Goal: Download file/media

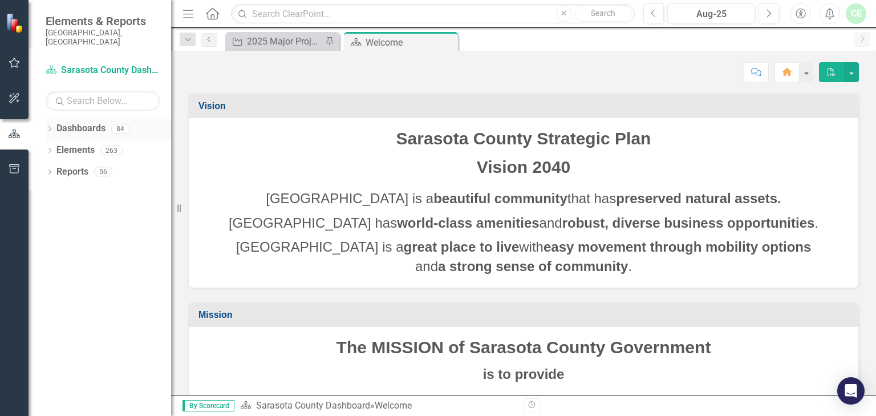
click at [51, 125] on div "Dropdown" at bounding box center [50, 130] width 8 height 10
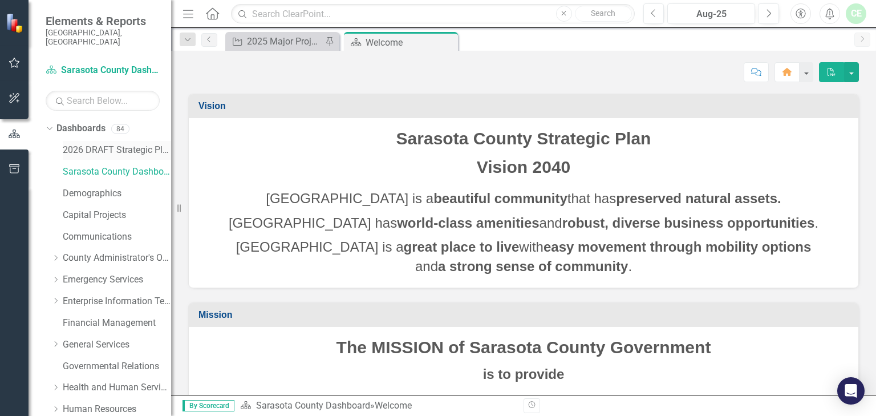
click at [113, 144] on link "2026 DRAFT Strategic Plan" at bounding box center [117, 150] width 108 height 13
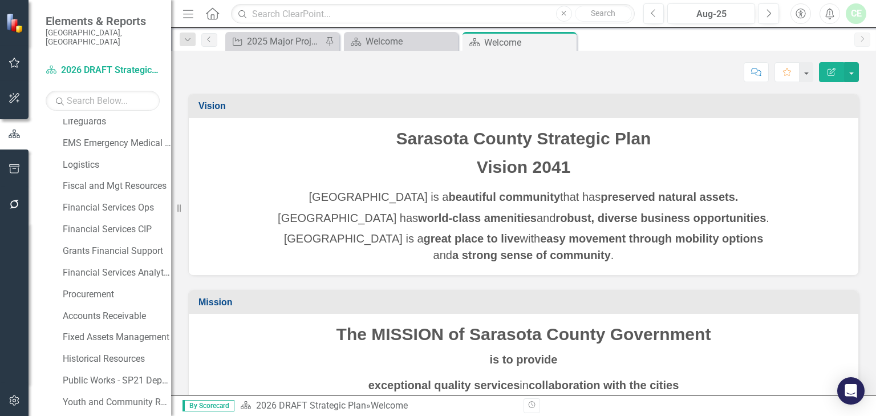
scroll to position [752, 0]
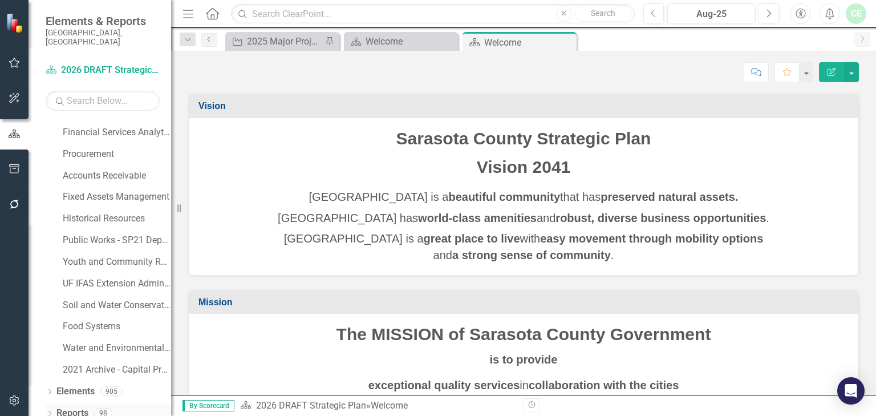
click at [48, 411] on icon "Dropdown" at bounding box center [50, 414] width 8 height 6
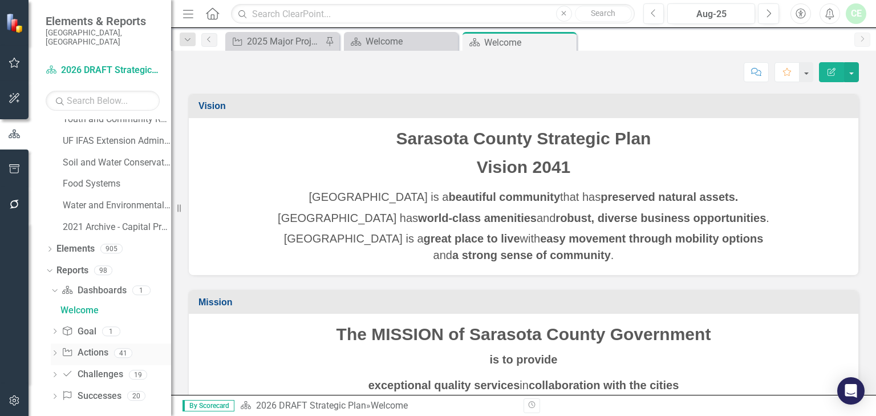
click at [54, 351] on icon "Dropdown" at bounding box center [55, 354] width 8 height 6
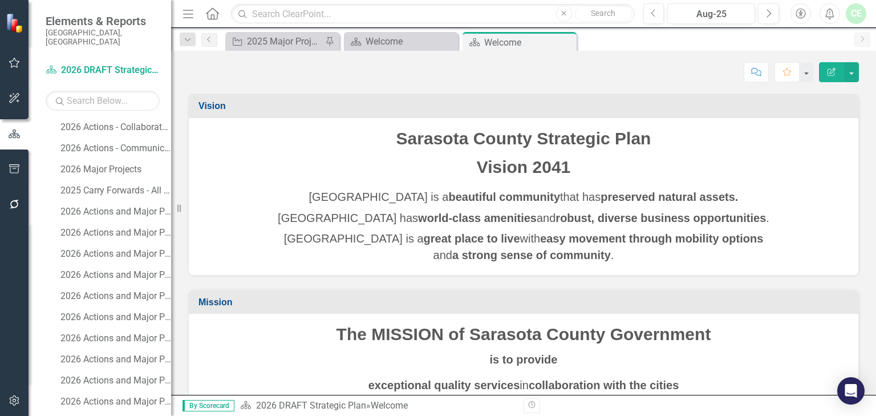
scroll to position [1495, 0]
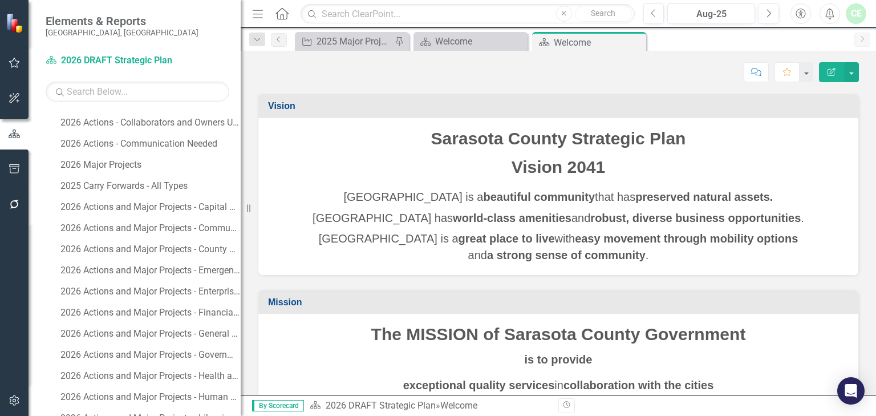
drag, startPoint x: 171, startPoint y: 210, endPoint x: 241, endPoint y: 211, distance: 69.6
click at [241, 211] on div "Resize" at bounding box center [245, 208] width 9 height 416
click at [176, 208] on div "2026 Actions and Major Projects - Capital Projects" at bounding box center [150, 207] width 180 height 10
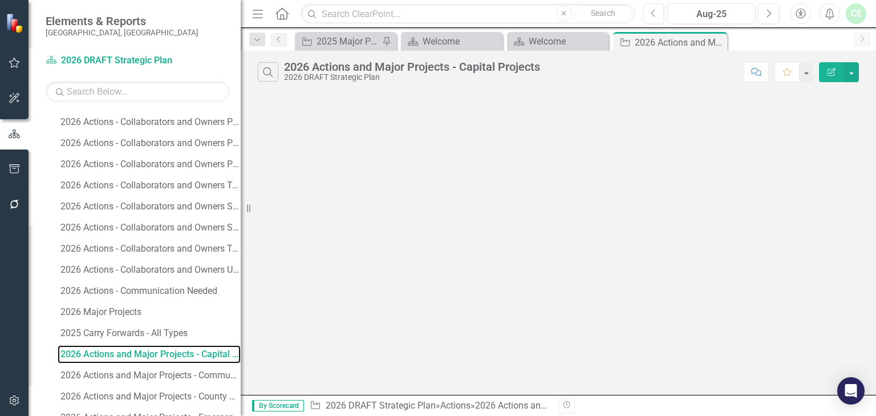
scroll to position [1295, 0]
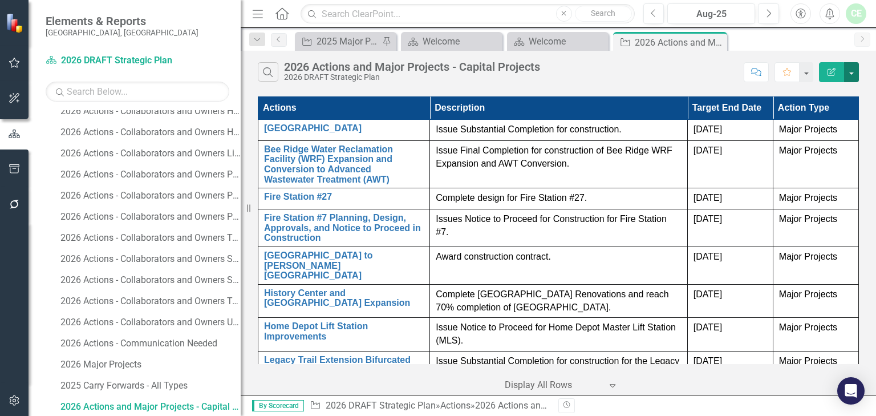
click at [851, 71] on button "button" at bounding box center [851, 72] width 15 height 20
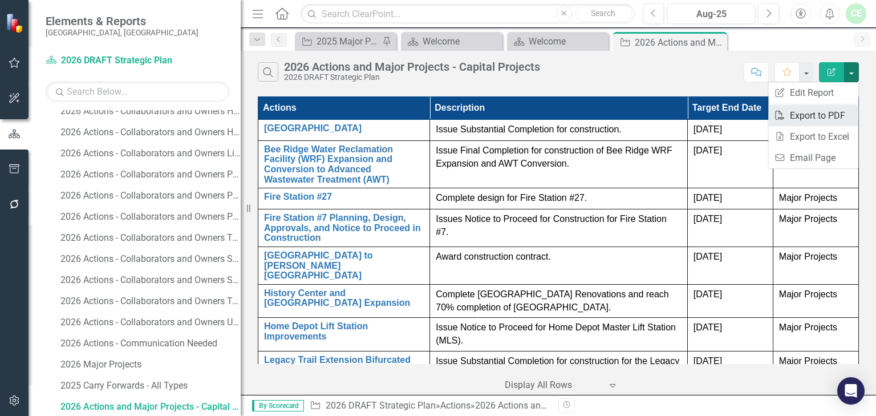
click at [817, 117] on link "PDF Export to PDF" at bounding box center [813, 115] width 90 height 21
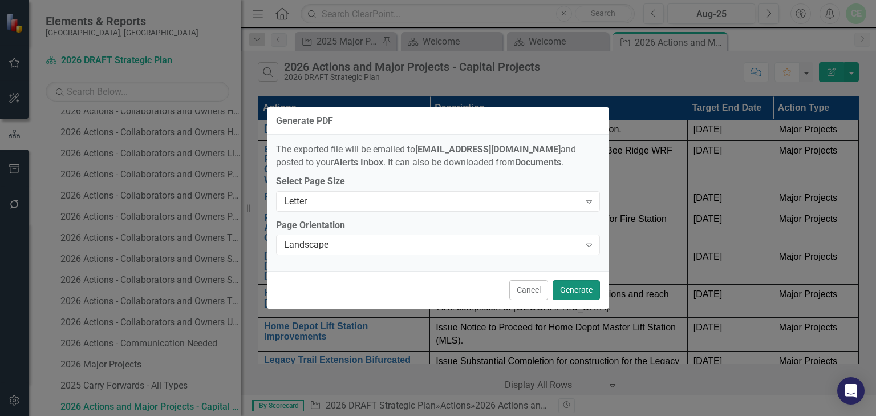
click at [580, 290] on button "Generate" at bounding box center [576, 290] width 47 height 20
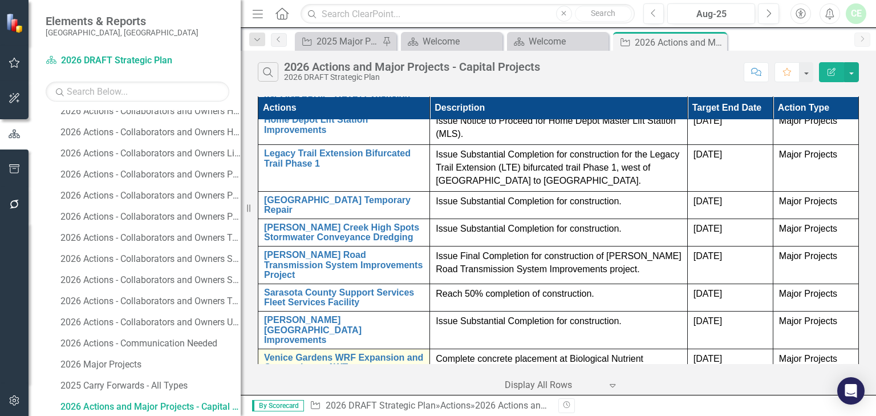
scroll to position [213, 0]
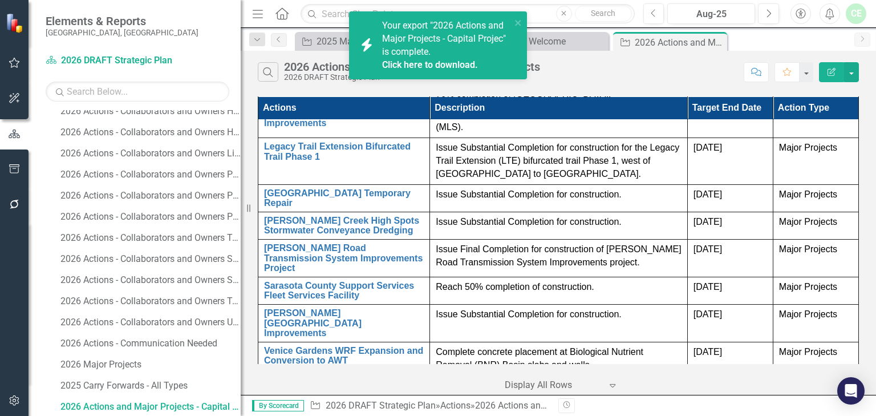
click at [440, 65] on link "Click here to download." at bounding box center [430, 64] width 96 height 11
click at [117, 363] on div "2026 Major Projects" at bounding box center [150, 364] width 180 height 10
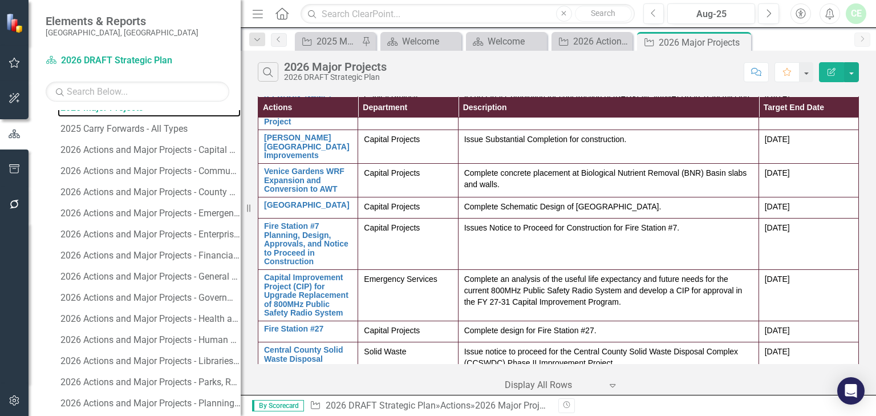
scroll to position [1738, 0]
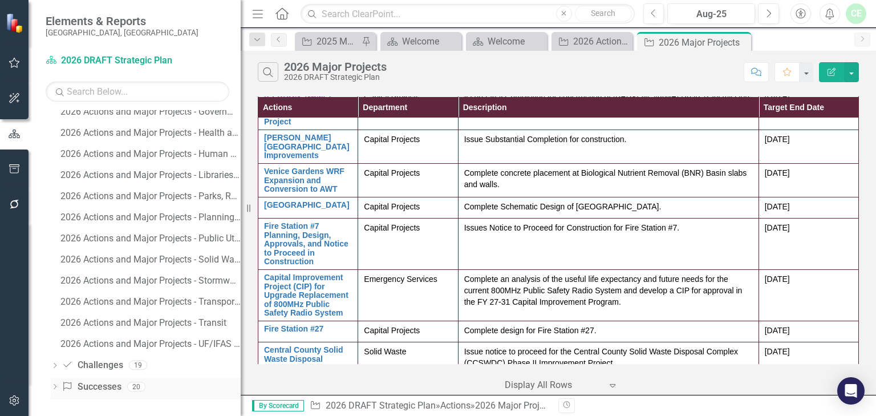
click at [95, 388] on link "Success Successes" at bounding box center [91, 386] width 59 height 13
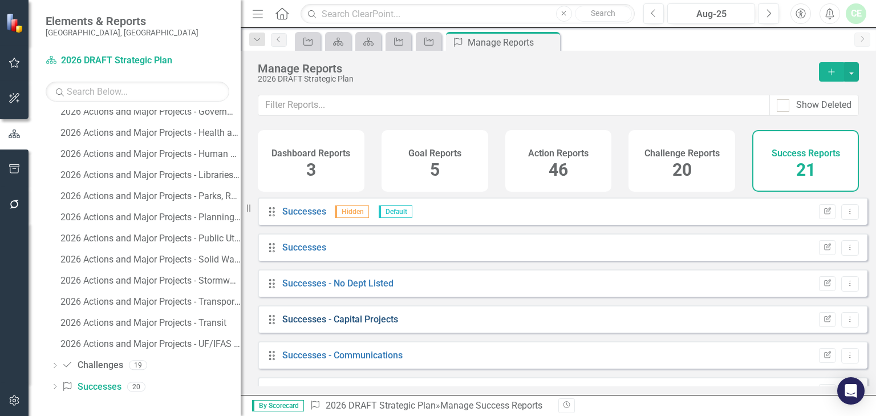
click at [313, 324] on link "Successes - Capital Projects" at bounding box center [340, 319] width 116 height 11
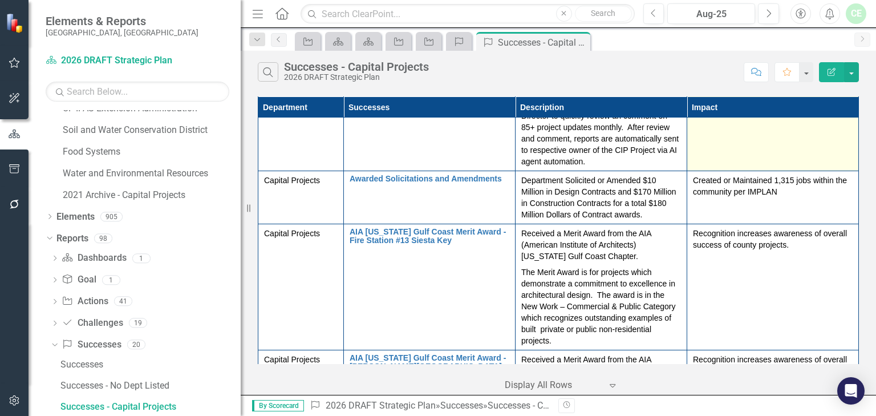
scroll to position [681, 0]
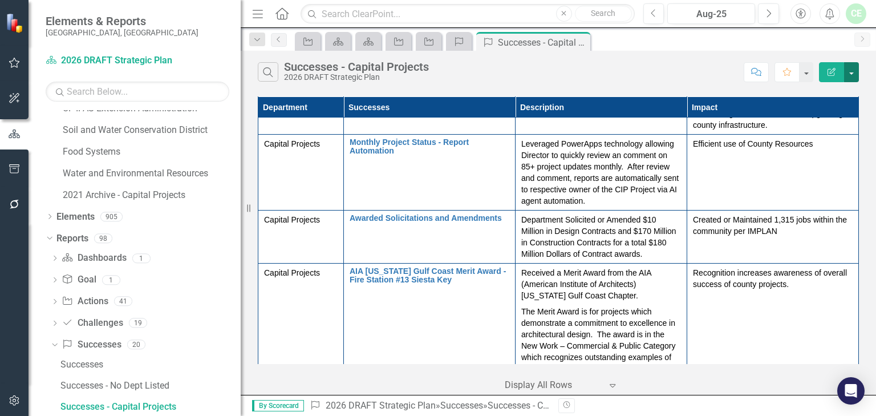
click at [851, 72] on button "button" at bounding box center [851, 72] width 15 height 20
click at [825, 115] on link "PDF Export to PDF" at bounding box center [813, 115] width 90 height 21
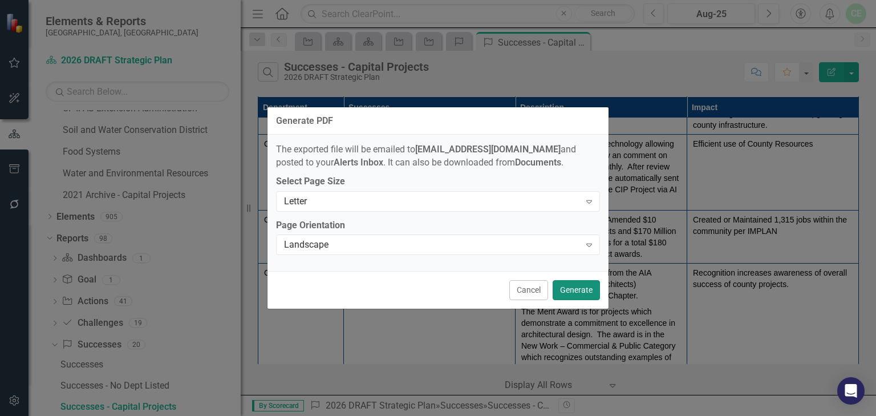
click at [571, 290] on button "Generate" at bounding box center [576, 290] width 47 height 20
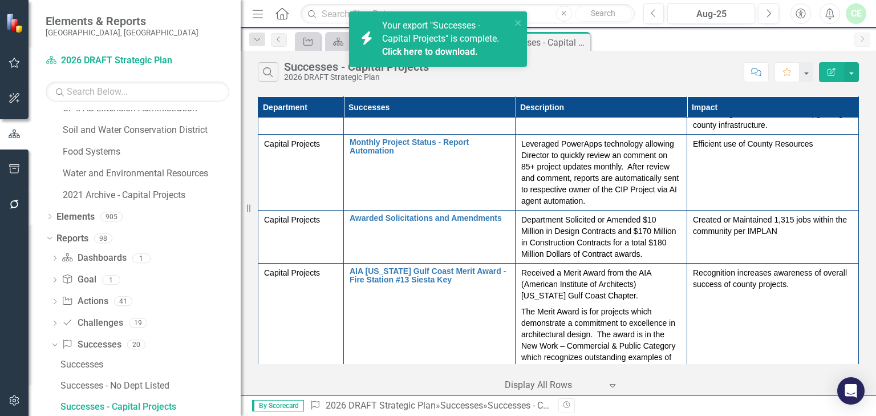
click at [433, 51] on link "Click here to download." at bounding box center [430, 51] width 96 height 11
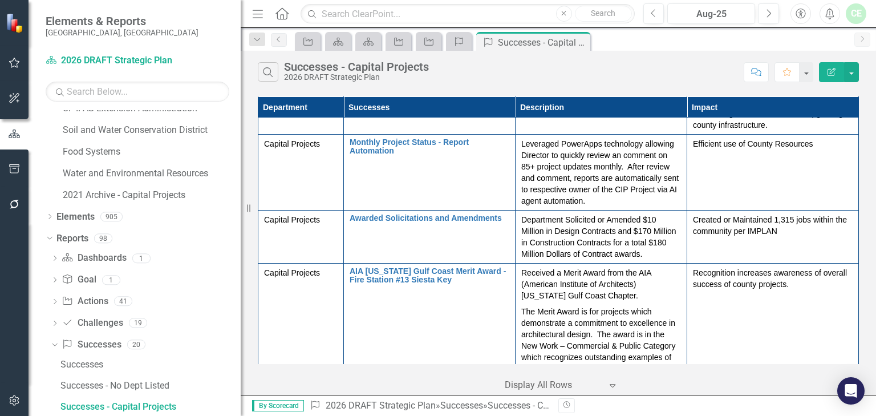
scroll to position [0, 0]
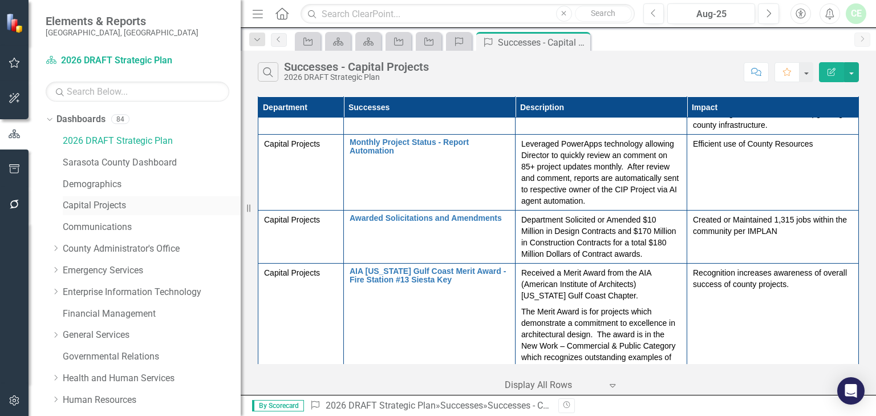
click at [121, 209] on link "Capital Projects" at bounding box center [152, 205] width 178 height 13
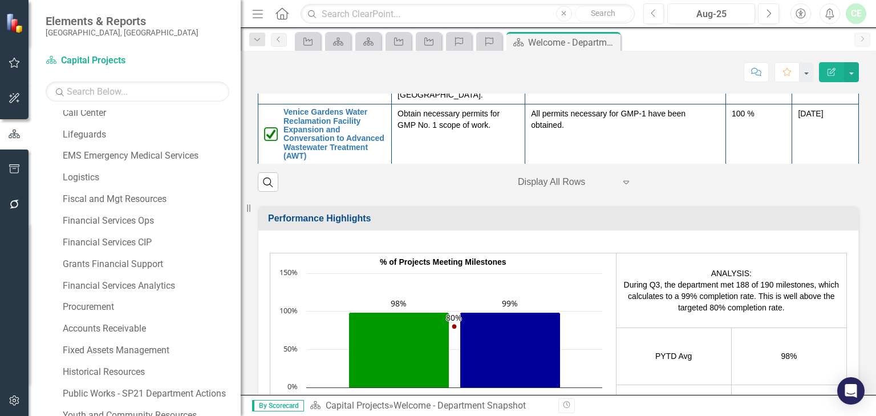
scroll to position [484, 0]
